Goal: Task Accomplishment & Management: Manage account settings

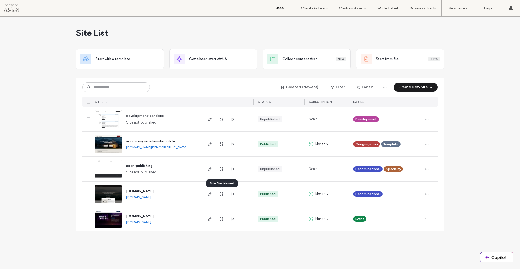
click at [220, 196] on icon "button" at bounding box center [221, 194] width 4 height 4
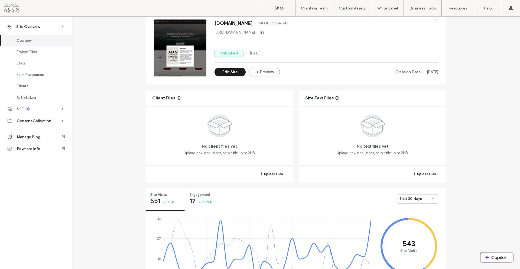
scroll to position [108, 0]
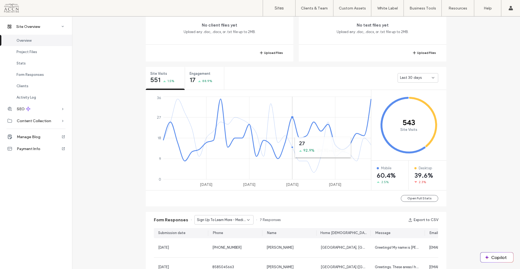
scroll to position [217, 0]
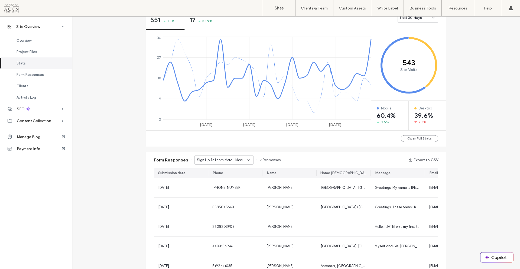
click at [235, 160] on span "Sign Up To Learn More - Media Services page" at bounding box center [222, 159] width 50 height 5
click at [230, 178] on span "Contact Us - Contact page" at bounding box center [217, 178] width 46 height 5
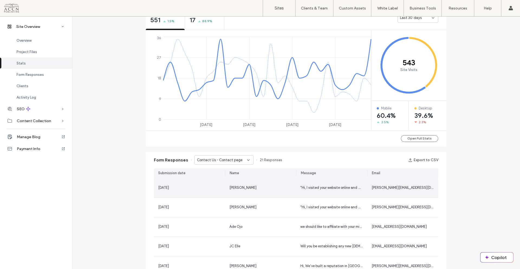
scroll to position [244, 0]
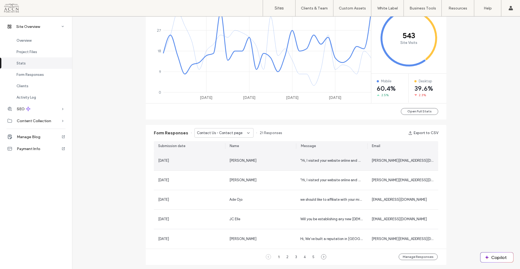
click at [275, 159] on div "[PERSON_NAME]" at bounding box center [261, 160] width 63 height 5
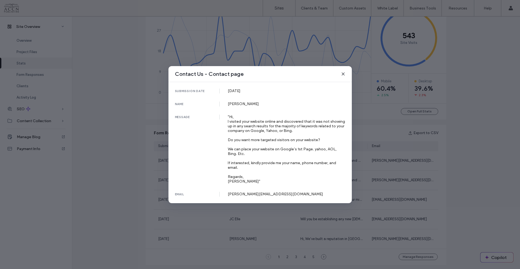
click at [346, 74] on div "Contact Us - Contact page" at bounding box center [260, 74] width 183 height 16
click at [342, 75] on use at bounding box center [343, 74] width 2 height 2
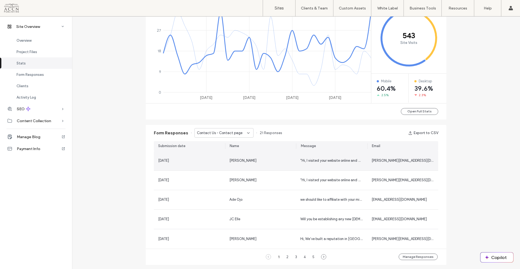
scroll to position [271, 0]
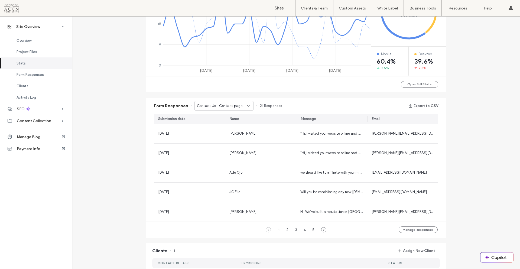
click at [415, 228] on button "Manage Responses" at bounding box center [418, 230] width 39 height 7
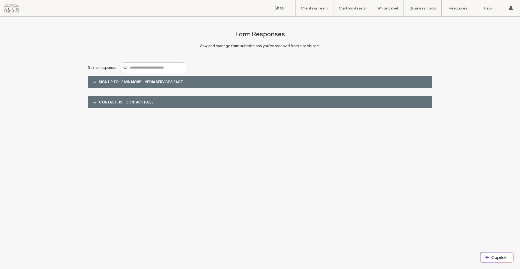
click at [94, 102] on span at bounding box center [94, 102] width 3 height 3
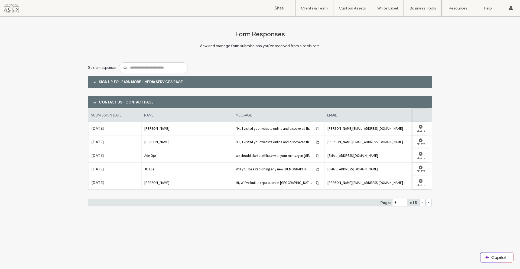
click at [424, 128] on div at bounding box center [420, 127] width 11 height 4
click at [419, 127] on use at bounding box center [421, 127] width 4 height 4
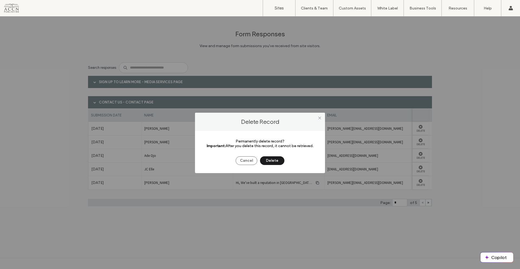
click at [270, 159] on button "Delete" at bounding box center [272, 160] width 24 height 9
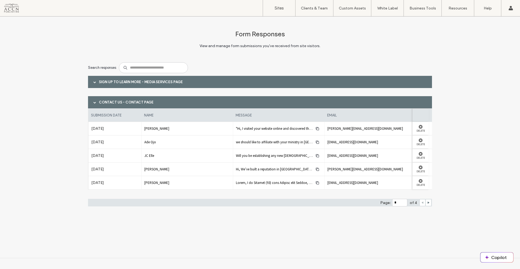
click at [420, 126] on use at bounding box center [421, 127] width 4 height 4
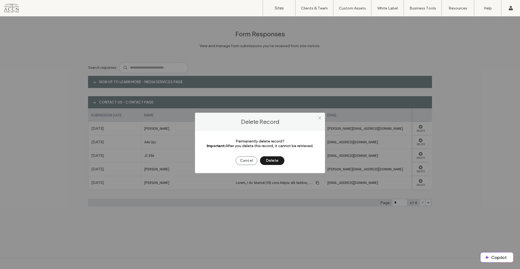
click at [276, 159] on button "Delete" at bounding box center [272, 160] width 24 height 9
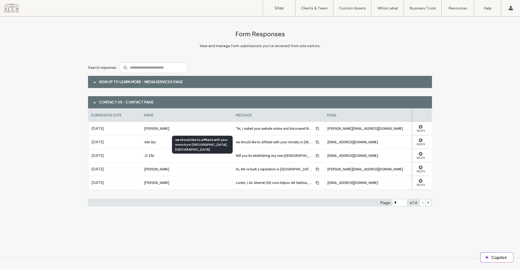
click at [296, 142] on span "we should like to affiliate with your ministry in [GEOGRAPHIC_DATA],[GEOGRAPHIC…" at bounding box center [302, 142] width 132 height 5
click at [421, 168] on use at bounding box center [421, 168] width 4 height 4
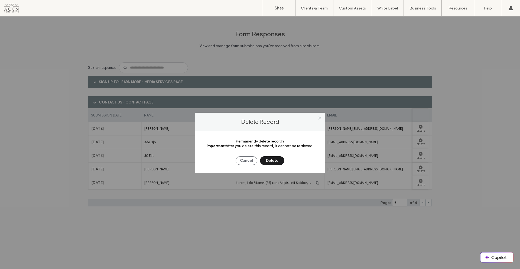
click at [277, 160] on button "Delete" at bounding box center [272, 160] width 24 height 9
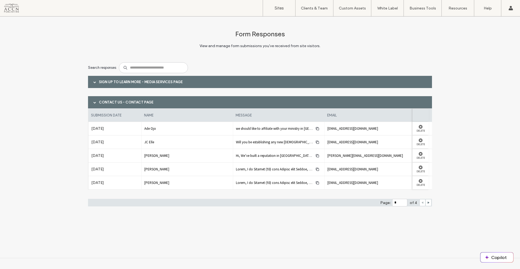
click at [429, 204] on span at bounding box center [428, 202] width 3 height 7
click at [422, 203] on icon at bounding box center [422, 202] width 3 height 3
type input "*"
click at [15, 9] on div at bounding box center [35, 8] width 62 height 9
